Goal: Task Accomplishment & Management: Use online tool/utility

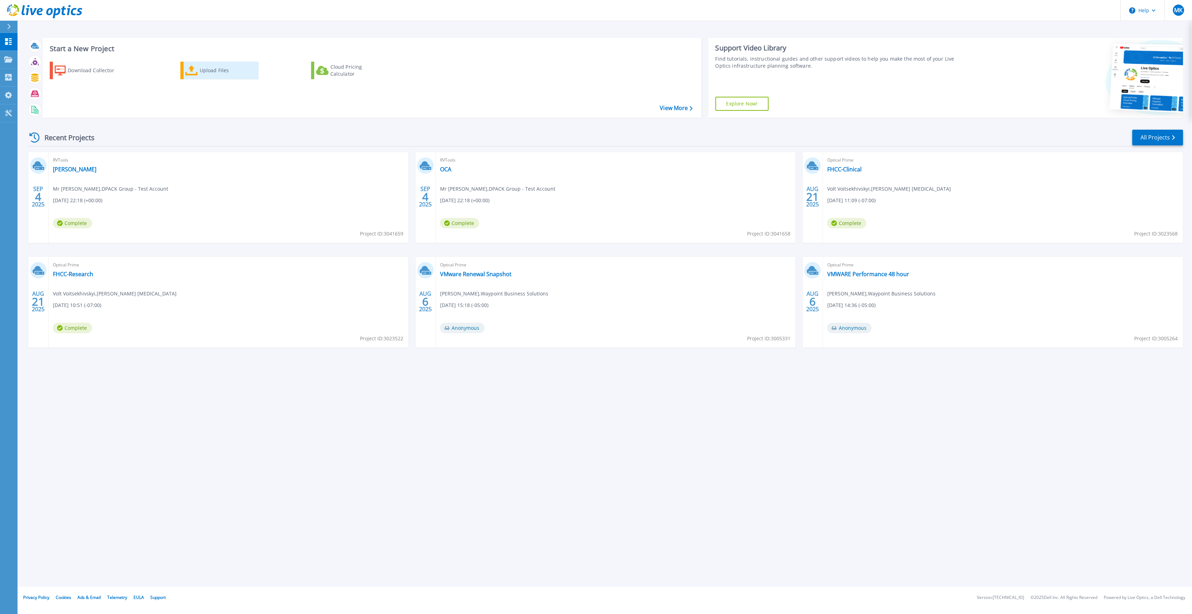
click at [200, 69] on div "Upload Files" at bounding box center [228, 70] width 56 height 14
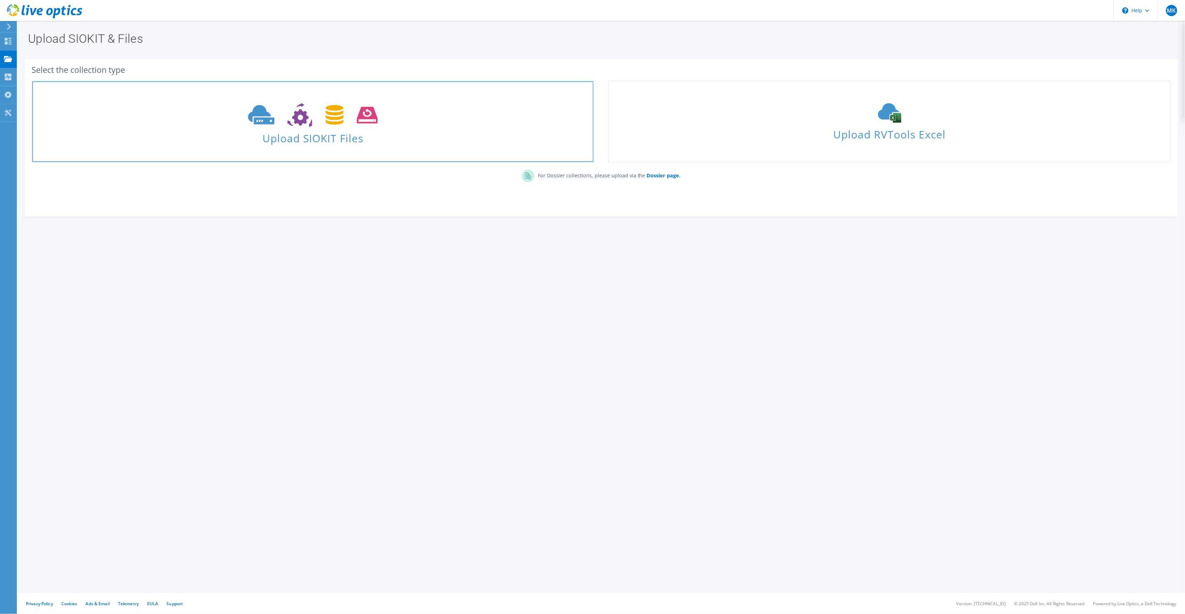
click at [331, 144] on span "Upload SIOKIT Files" at bounding box center [312, 136] width 561 height 15
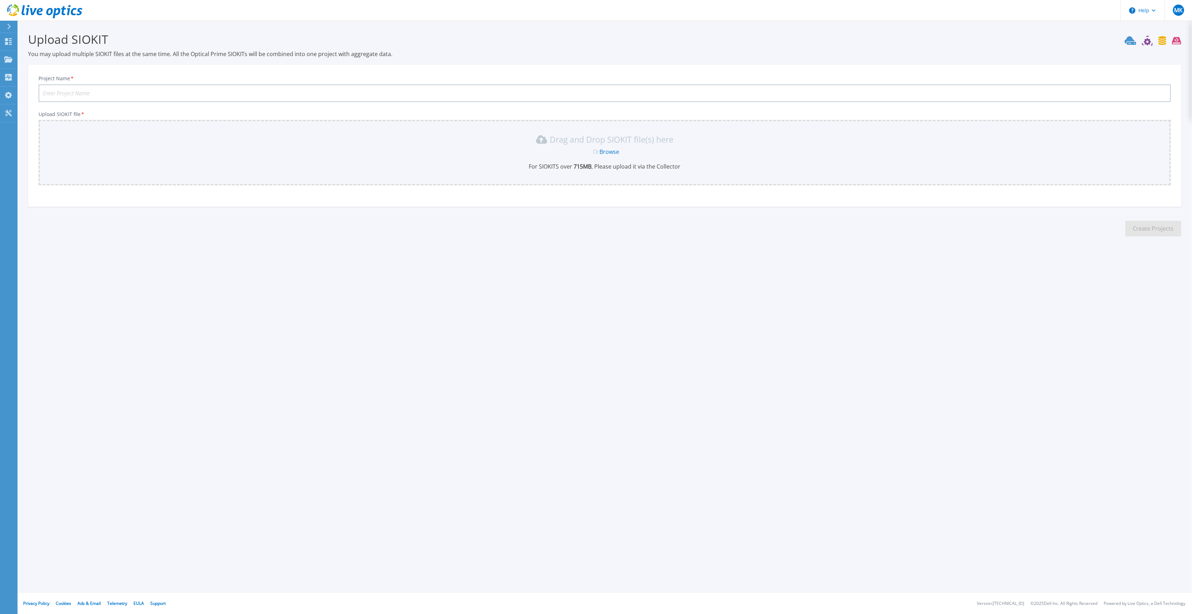
click at [610, 152] on link "Browse" at bounding box center [610, 152] width 20 height 8
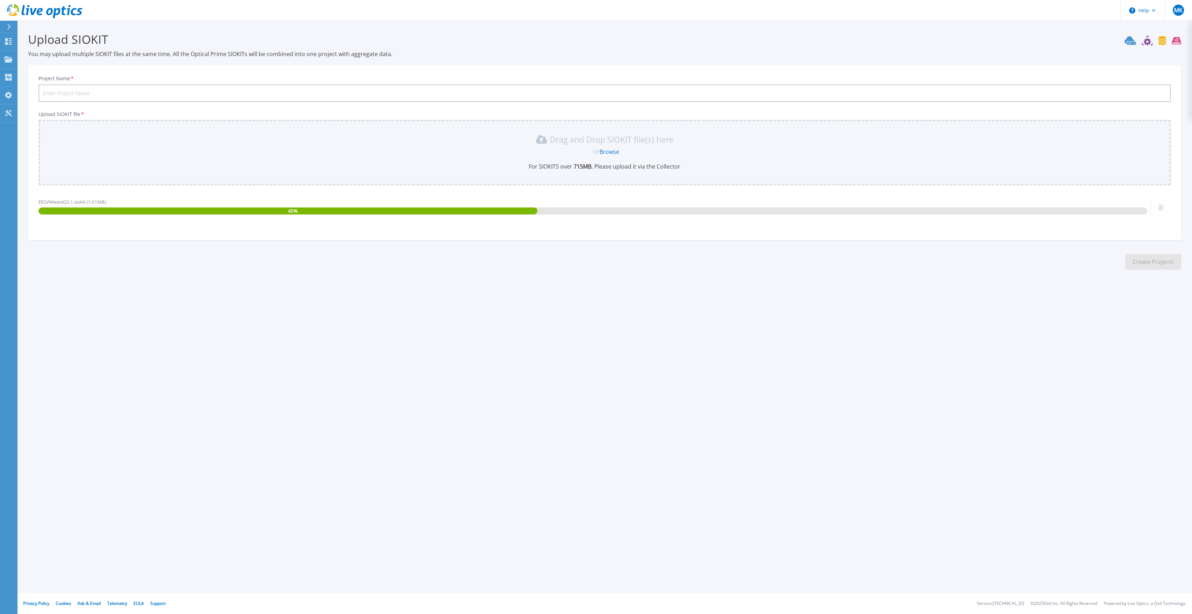
click at [129, 96] on input "Project Name *" at bounding box center [605, 93] width 1133 height 18
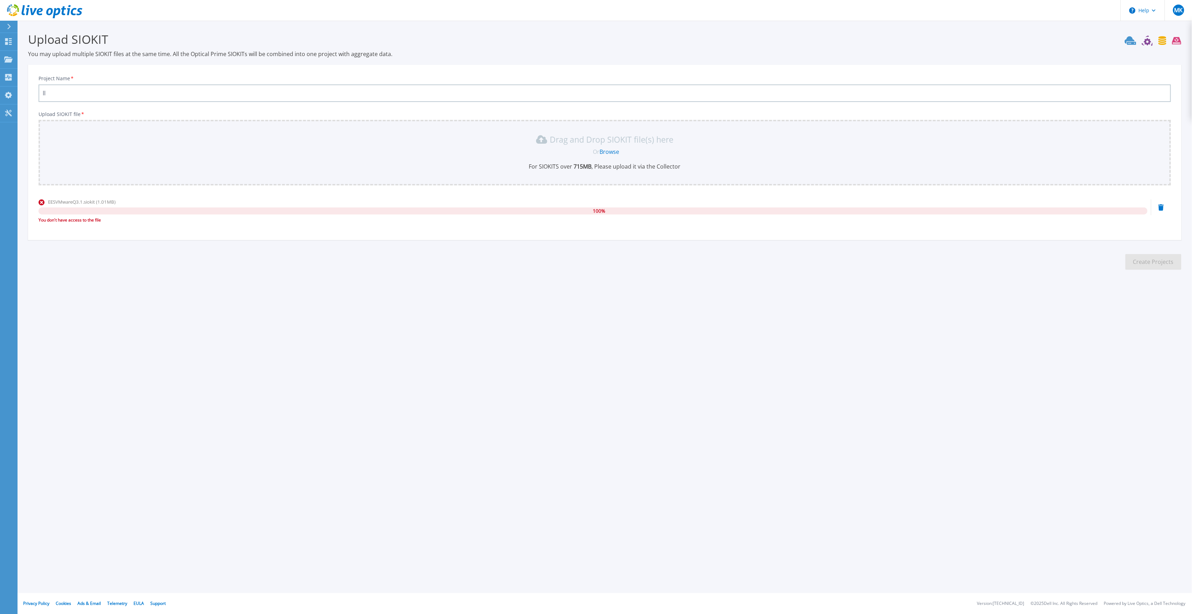
type input "l"
type input "Elliot Electric"
click at [9, 44] on icon at bounding box center [8, 41] width 7 height 7
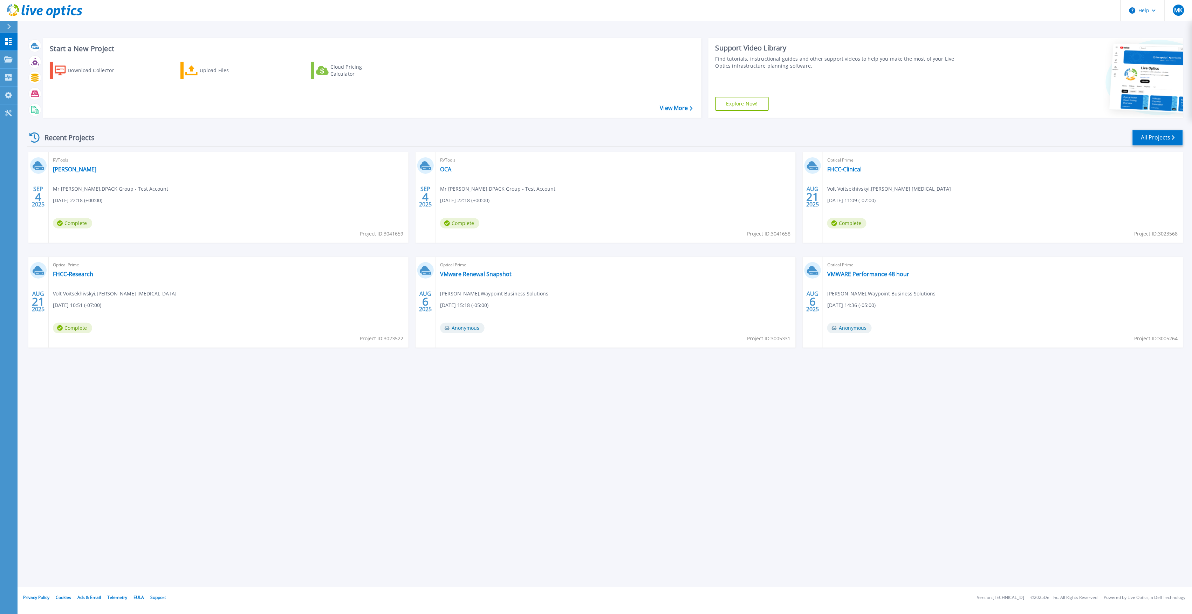
click at [1153, 134] on link "All Projects" at bounding box center [1158, 138] width 51 height 16
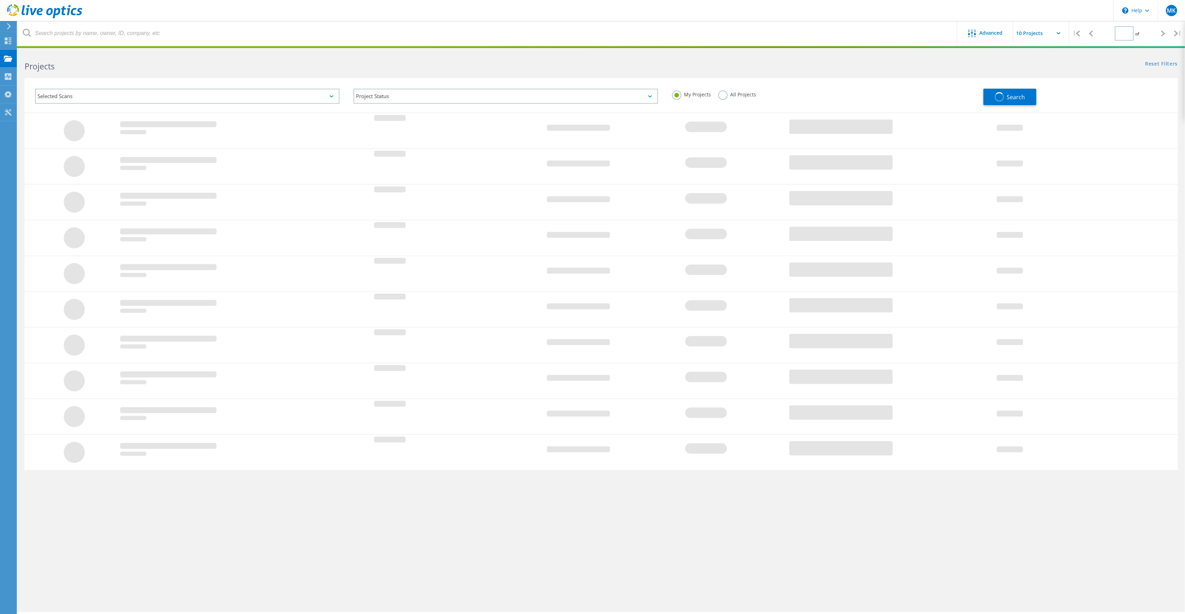
type input "1"
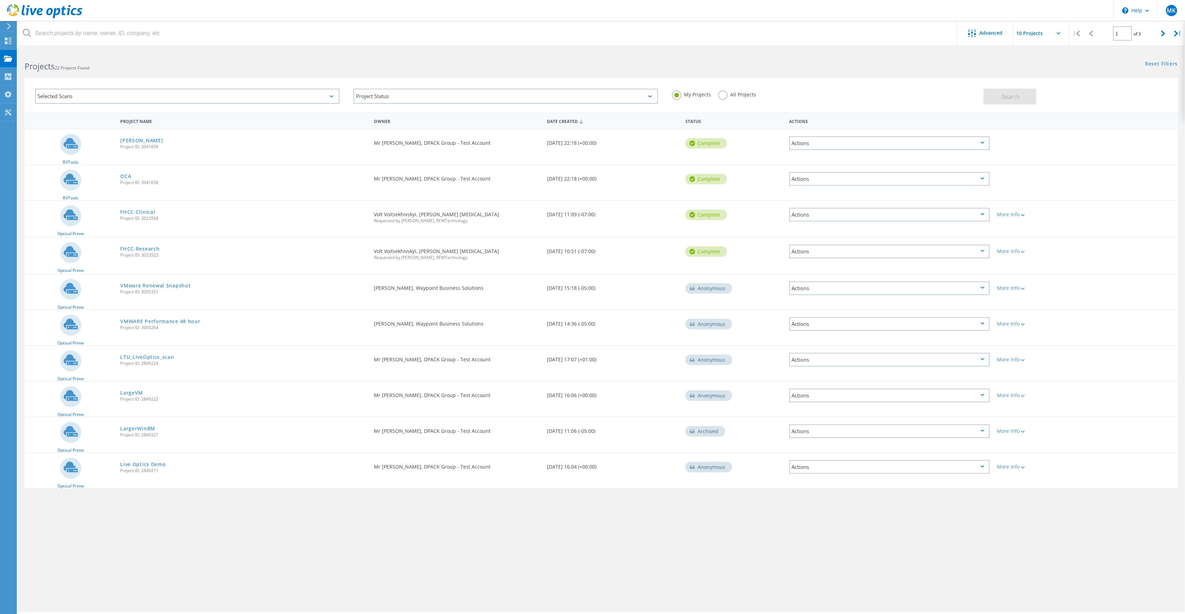
click at [721, 97] on label "All Projects" at bounding box center [737, 93] width 38 height 7
click at [0, 0] on input "All Projects" at bounding box center [0, 0] width 0 height 0
click at [1010, 95] on span "Search" at bounding box center [1011, 97] width 18 height 8
click at [676, 95] on label "My Projects" at bounding box center [691, 93] width 39 height 7
click at [0, 0] on input "My Projects" at bounding box center [0, 0] width 0 height 0
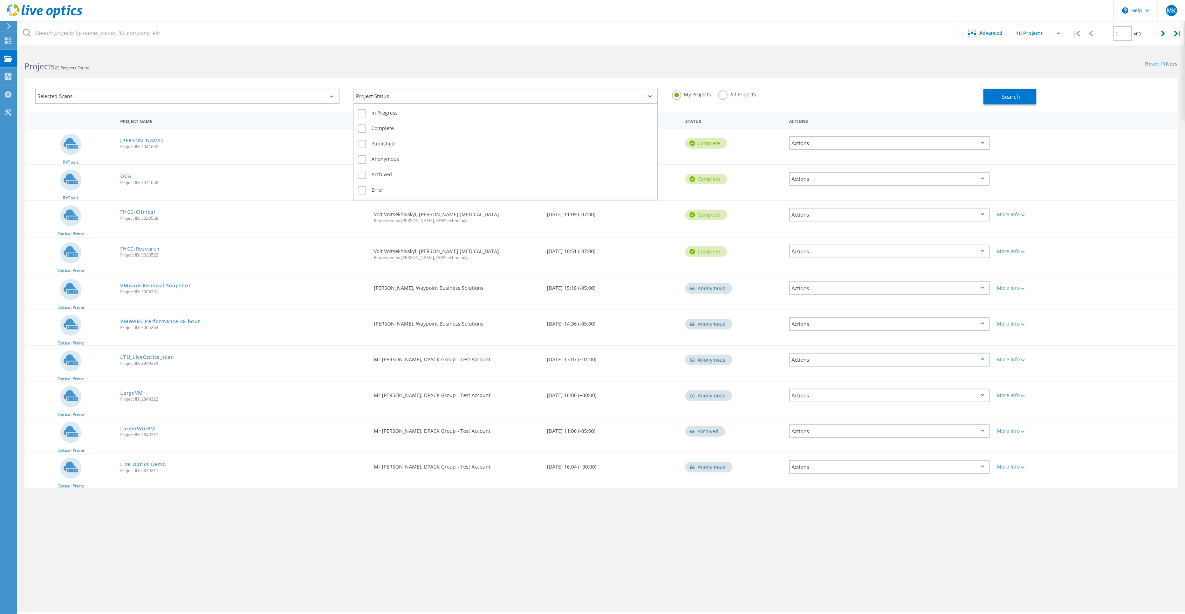
click at [572, 96] on div "Project Status" at bounding box center [506, 96] width 305 height 15
click at [484, 112] on label "In Progress" at bounding box center [506, 113] width 296 height 8
click at [0, 0] on input "In Progress" at bounding box center [0, 0] width 0 height 0
click at [461, 73] on div "Selected Scans Project Status 1 In Progress Complete Published Anonymous Archiv…" at bounding box center [602, 90] width 1168 height 43
click at [444, 98] on div "Project Status 1" at bounding box center [506, 96] width 305 height 15
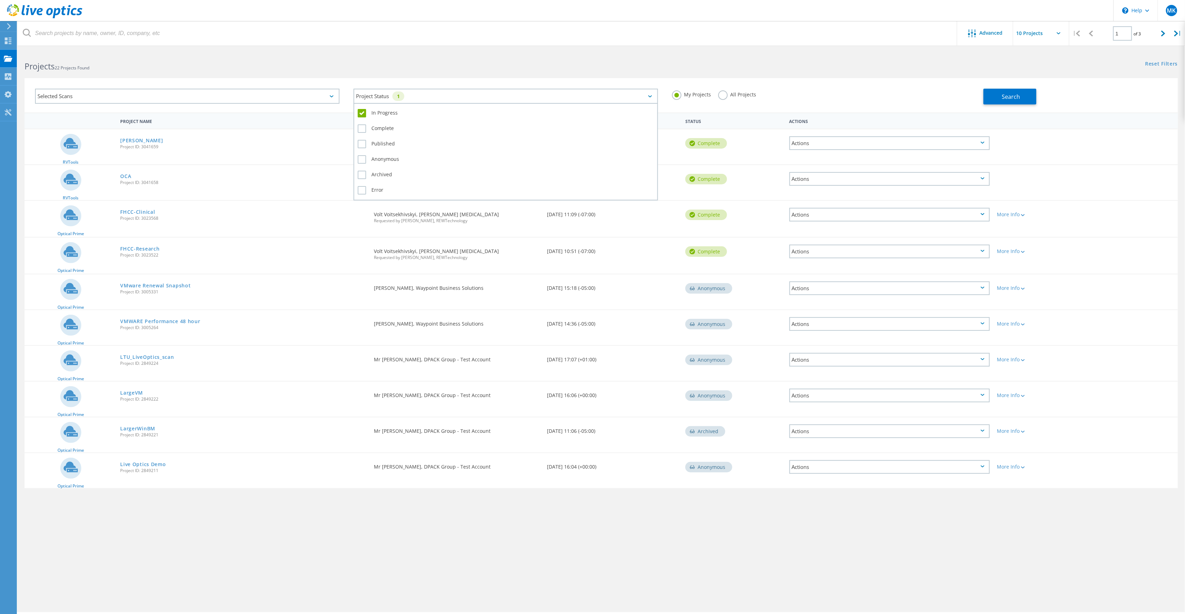
click at [390, 113] on label "In Progress" at bounding box center [506, 113] width 296 height 8
click at [0, 0] on input "In Progress" at bounding box center [0, 0] width 0 height 0
click at [439, 79] on div "Selected Scans Project Status In Progress Complete Published Anonymous Archived…" at bounding box center [602, 95] width 1154 height 34
click at [4, 38] on icon at bounding box center [8, 41] width 8 height 7
